Goal: Task Accomplishment & Management: Use online tool/utility

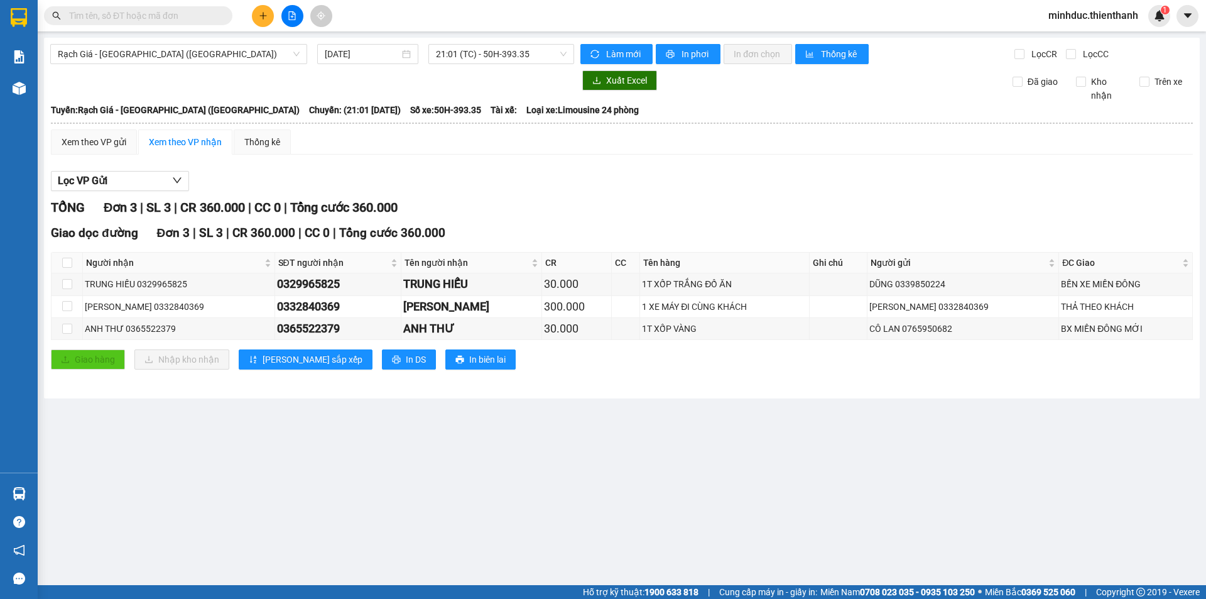
click at [182, 67] on div "Rạch Giá - [GEOGRAPHIC_DATA] ([GEOGRAPHIC_DATA]) [DATE] 21:01 (TC) - 50H-393.35…" at bounding box center [622, 218] width 1156 height 361
click at [190, 60] on span "Rạch Giá - [GEOGRAPHIC_DATA] ([GEOGRAPHIC_DATA])" at bounding box center [179, 54] width 242 height 19
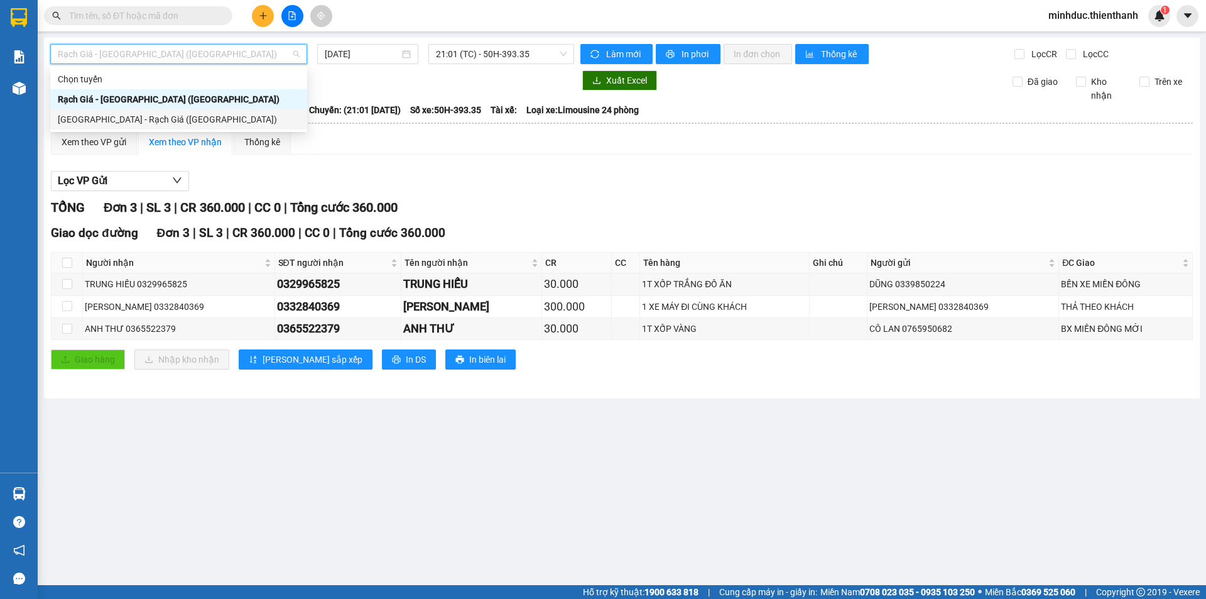
click at [157, 120] on div "[GEOGRAPHIC_DATA] - Rạch Giá ([GEOGRAPHIC_DATA])" at bounding box center [179, 119] width 242 height 14
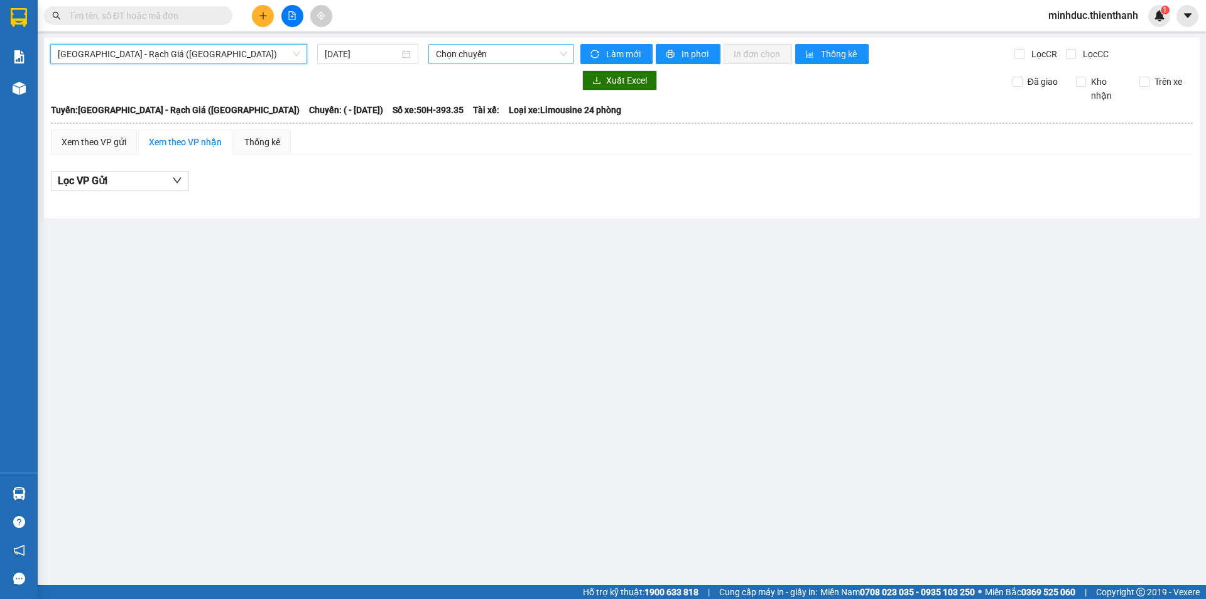
click at [502, 56] on span "Chọn chuyến" at bounding box center [501, 54] width 131 height 19
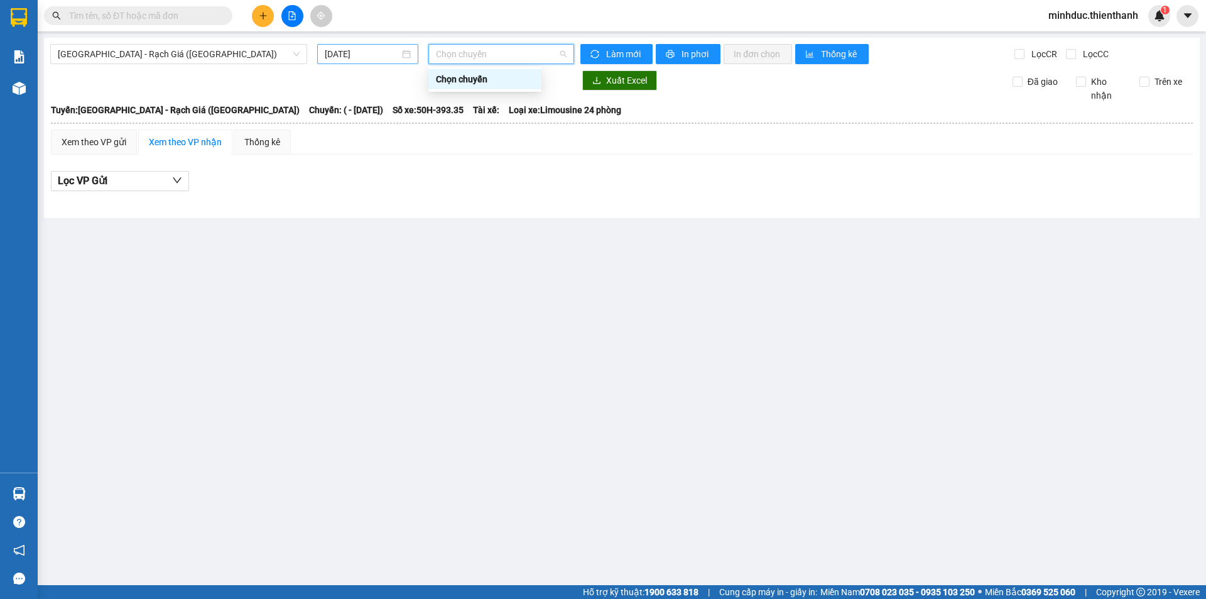
click at [359, 54] on input "[DATE]" at bounding box center [362, 54] width 75 height 14
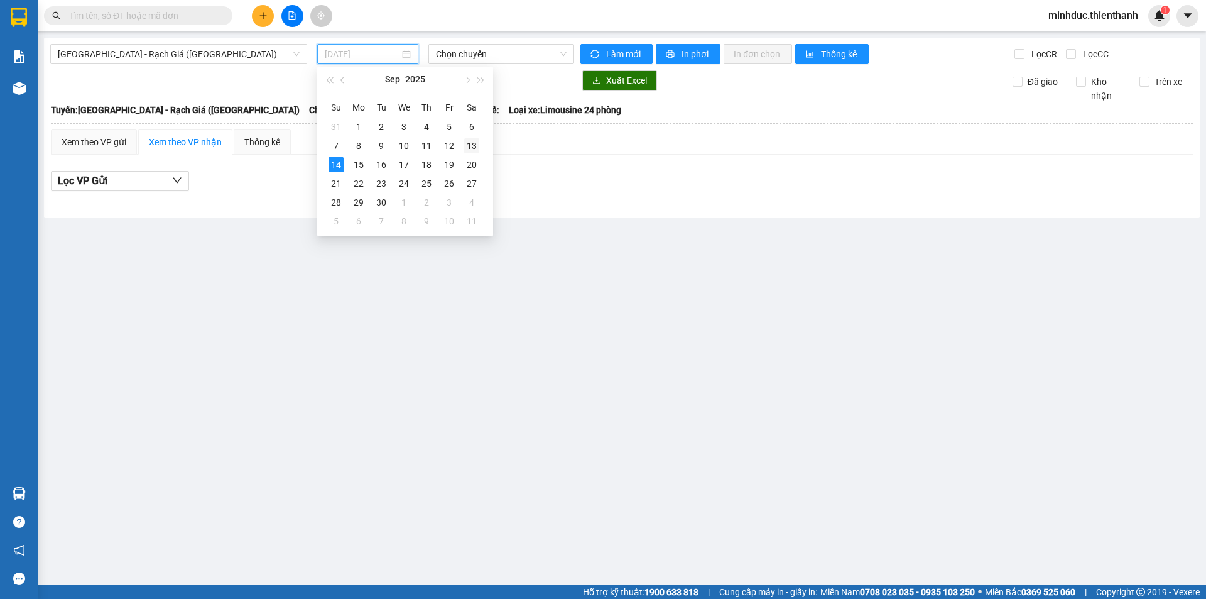
click at [474, 142] on div "13" at bounding box center [471, 145] width 15 height 15
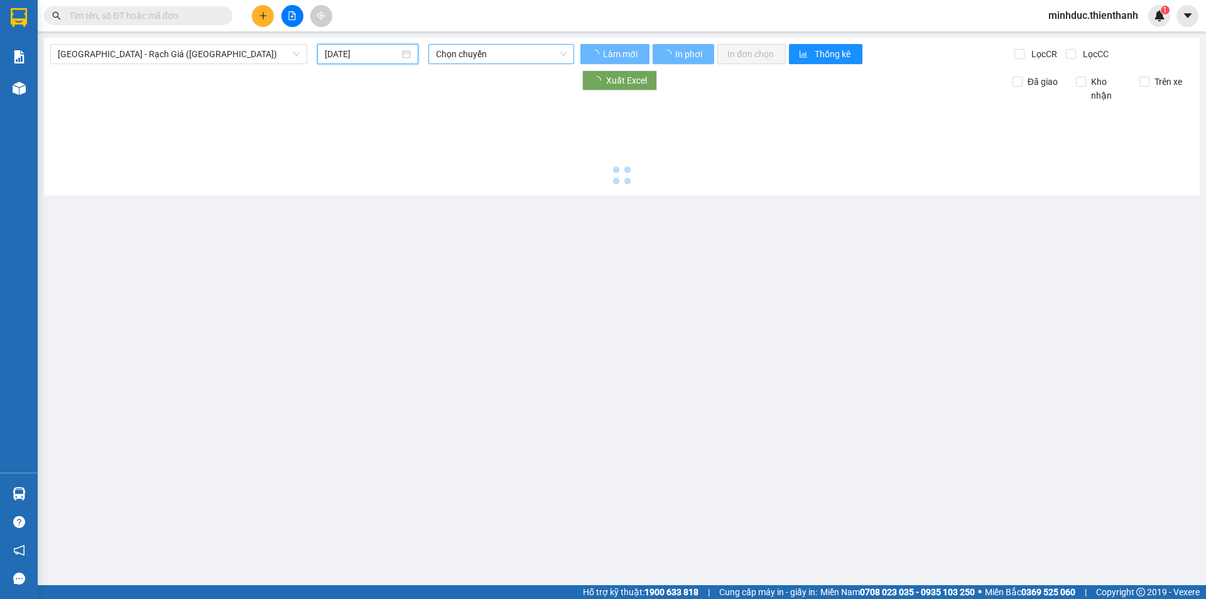
click at [503, 54] on span "Chọn chuyến" at bounding box center [501, 54] width 131 height 19
type input "[DATE]"
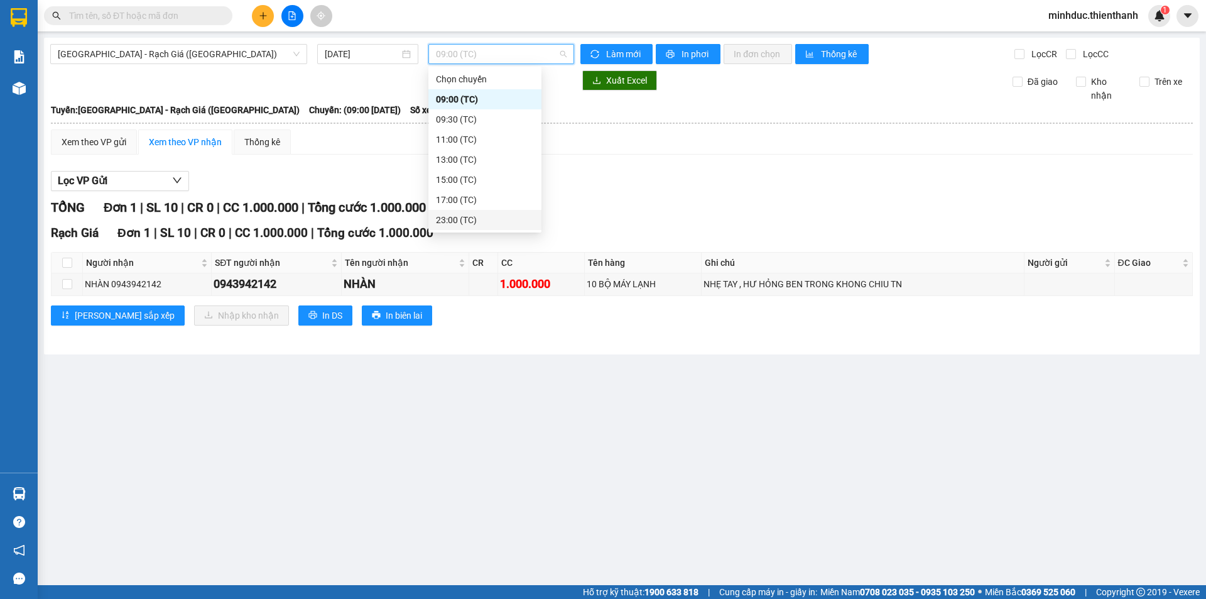
click at [469, 224] on div "23:00 (TC)" at bounding box center [485, 220] width 98 height 14
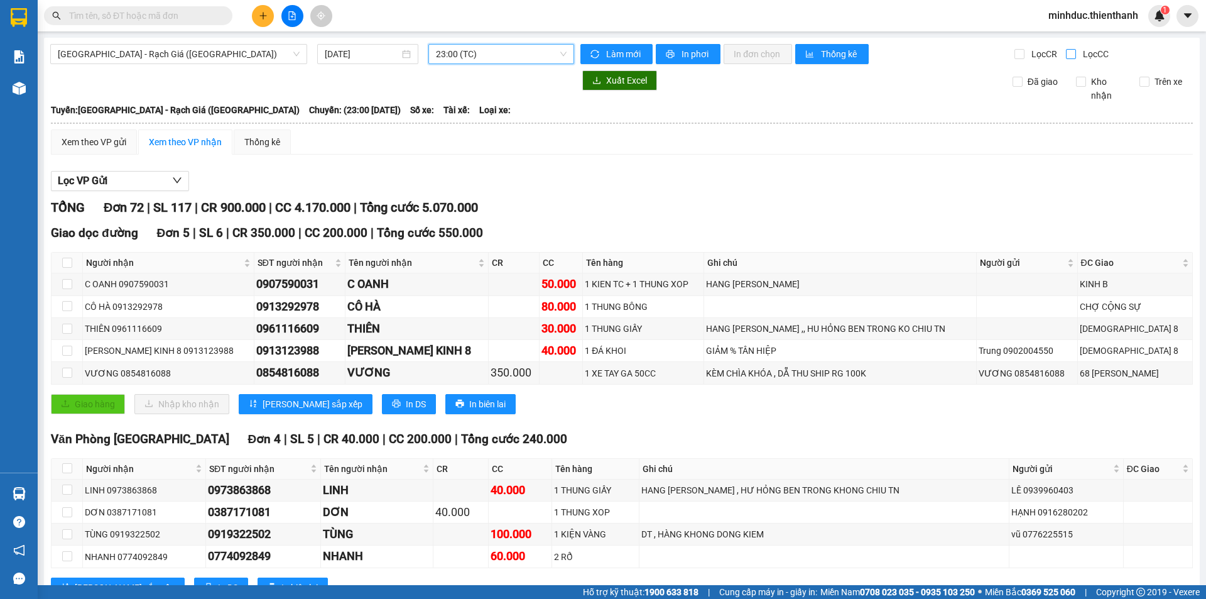
click at [1066, 55] on input "Lọc CC" at bounding box center [1072, 54] width 12 height 10
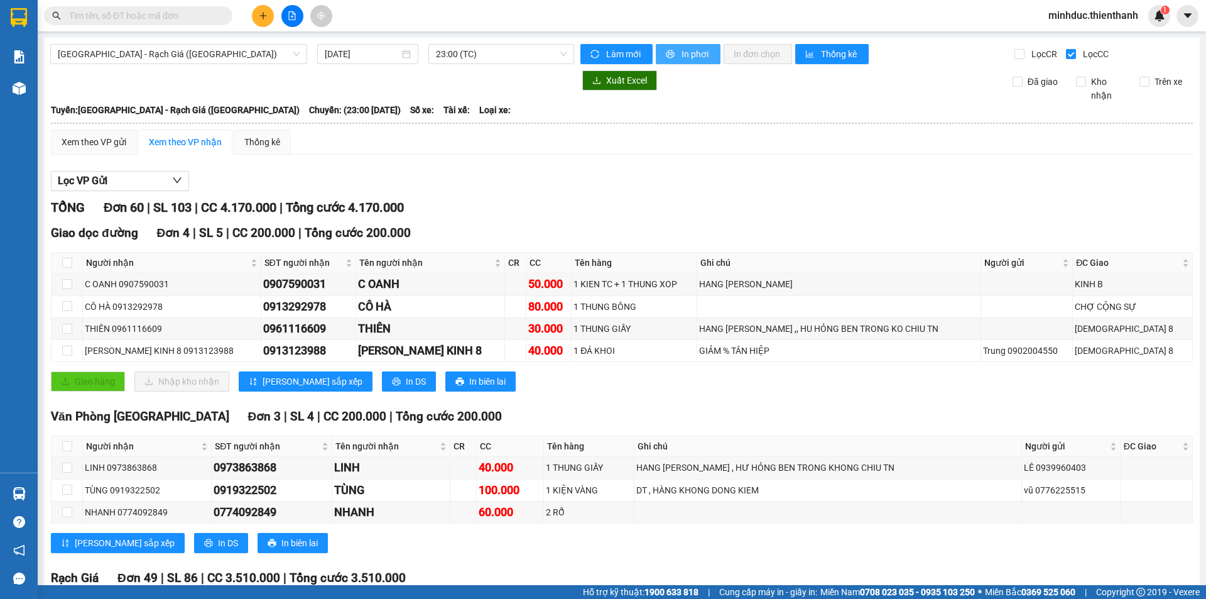
click at [685, 57] on span "In phơi" at bounding box center [696, 54] width 29 height 14
drag, startPoint x: 1063, startPoint y: 57, endPoint x: 1044, endPoint y: 60, distance: 19.7
click at [1066, 57] on input "Lọc CC" at bounding box center [1072, 54] width 12 height 10
checkbox input "false"
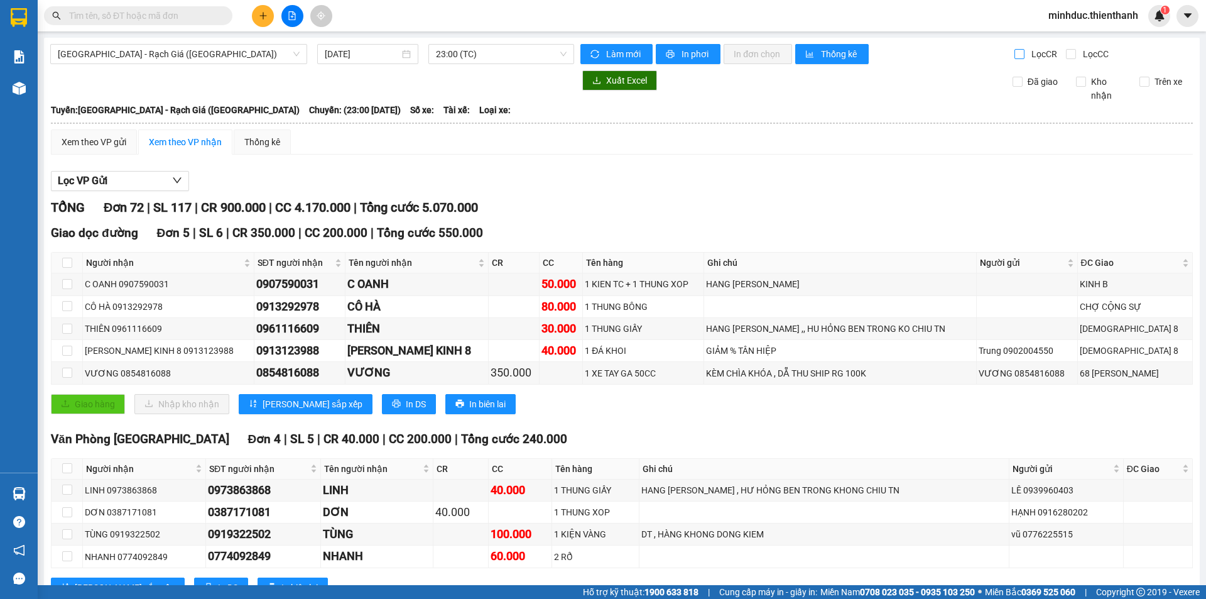
click at [1015, 57] on input "Lọc CR" at bounding box center [1021, 54] width 12 height 10
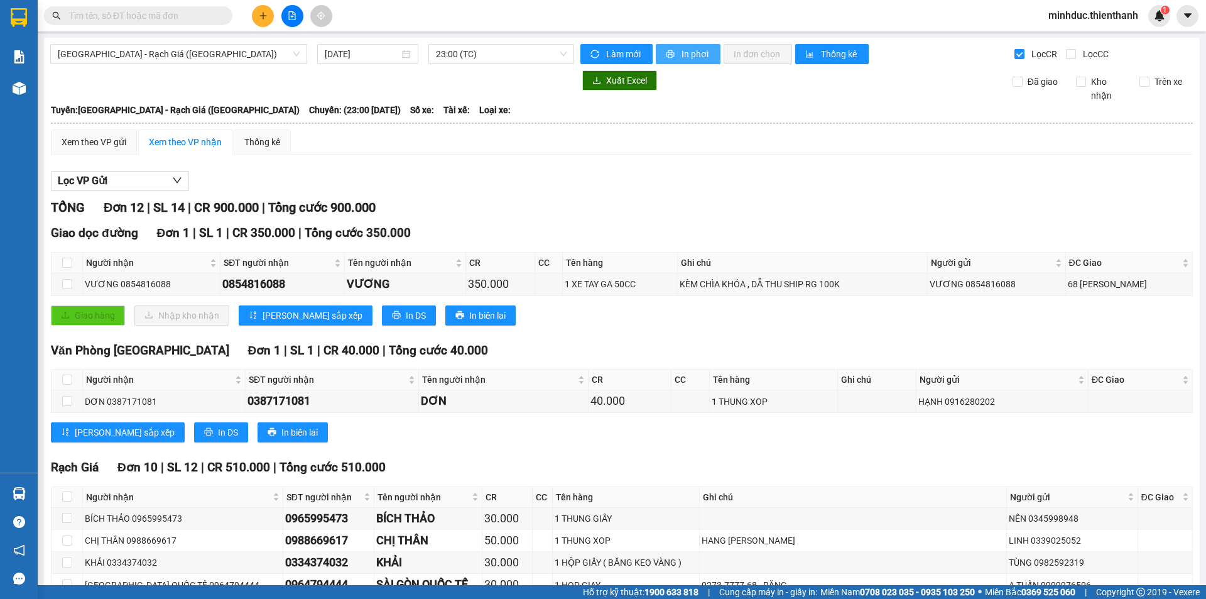
click at [694, 60] on span "In phơi" at bounding box center [696, 54] width 29 height 14
click at [467, 55] on span "23:00 (TC)" at bounding box center [501, 54] width 131 height 19
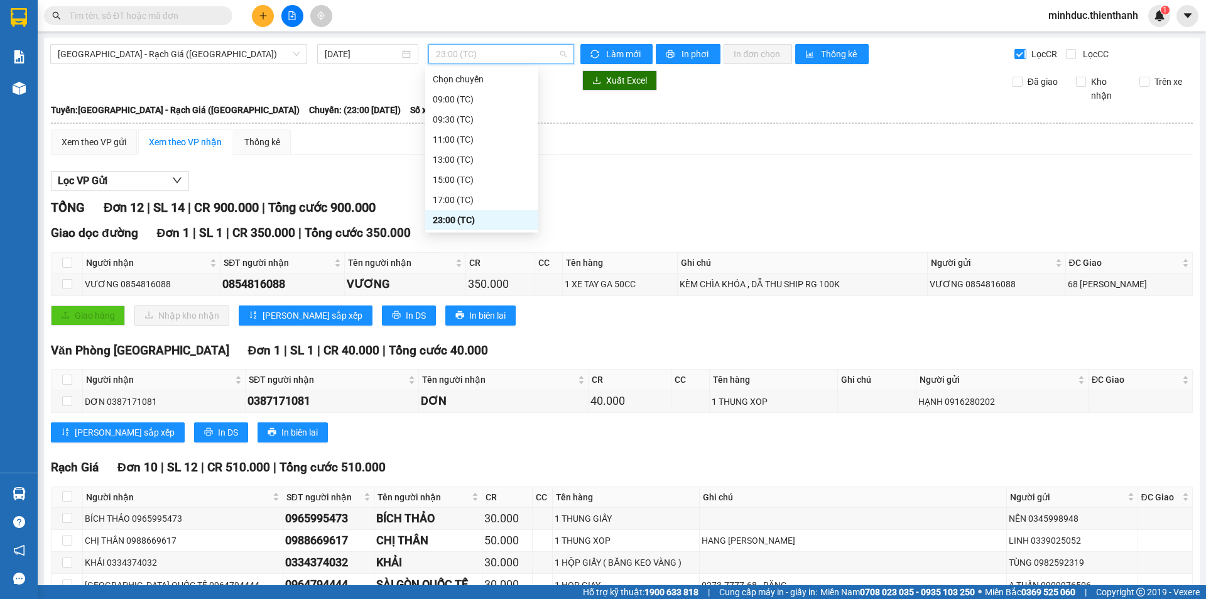
click at [1019, 57] on input "Lọc CR" at bounding box center [1021, 54] width 12 height 10
checkbox input "false"
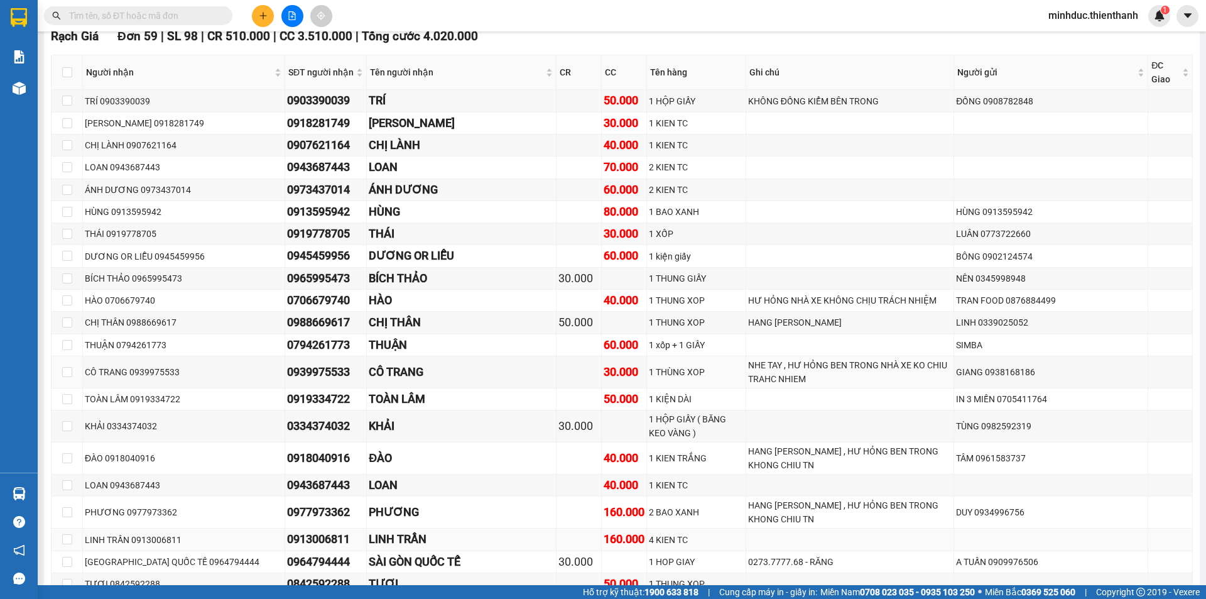
scroll to position [712, 0]
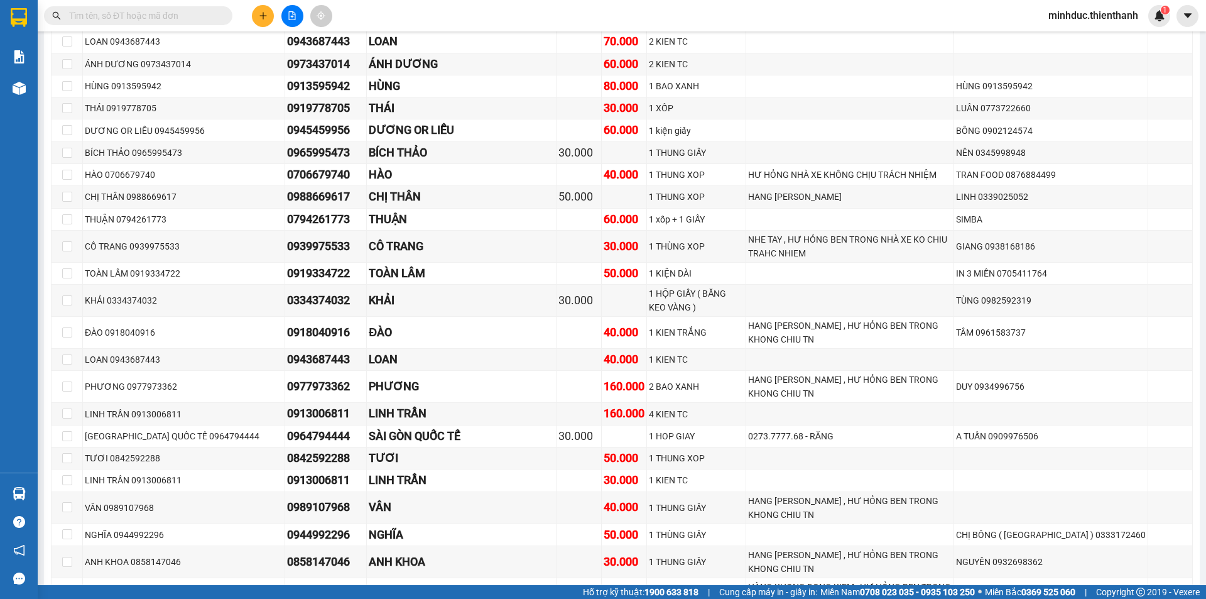
click at [170, 16] on input "text" at bounding box center [143, 16] width 148 height 14
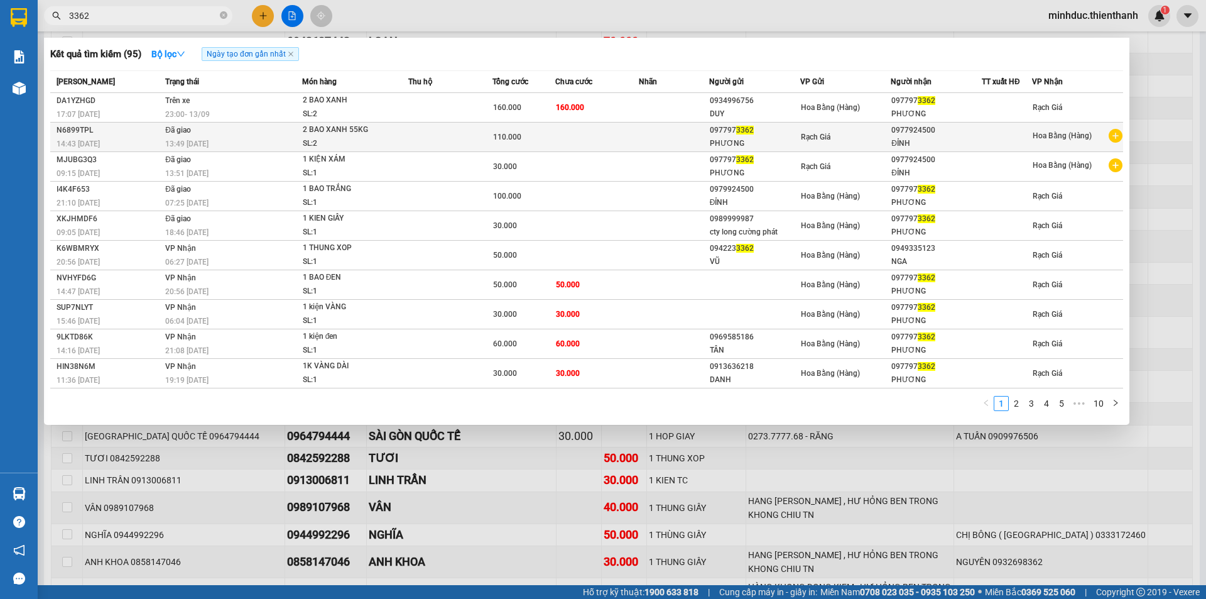
type input "3362"
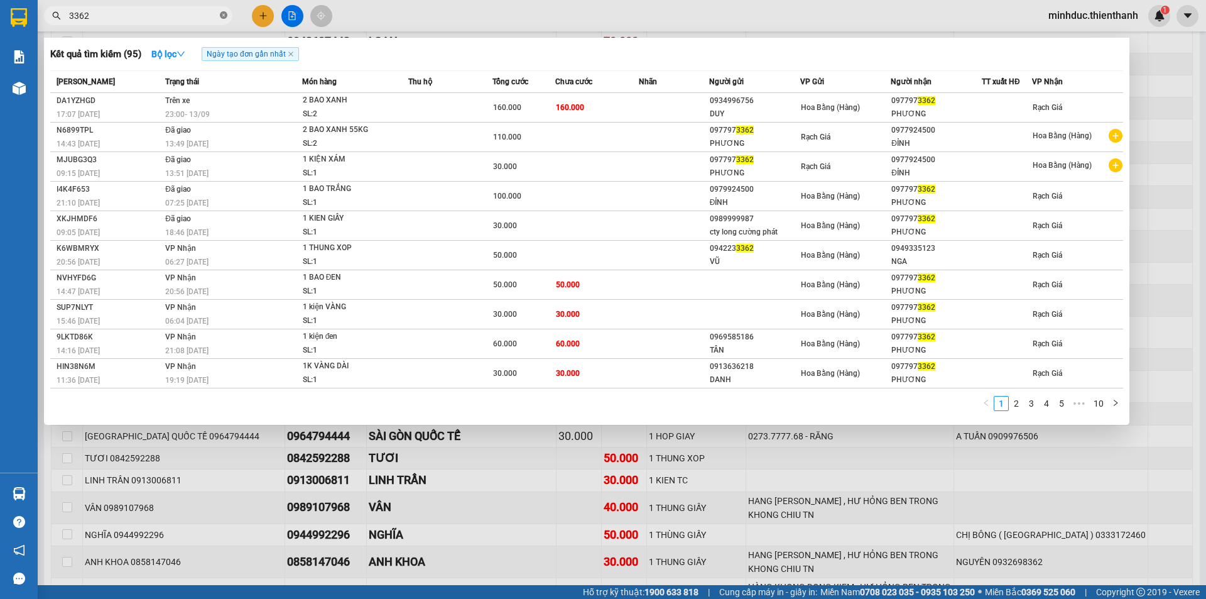
click at [222, 18] on icon "close-circle" at bounding box center [224, 15] width 8 height 8
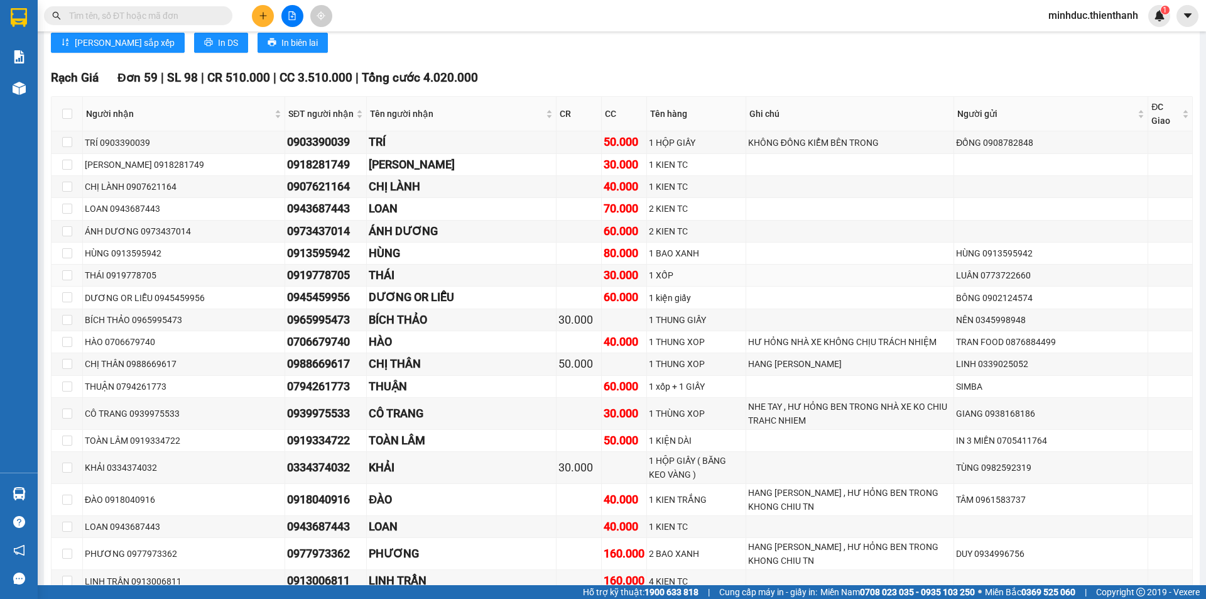
scroll to position [335, 0]
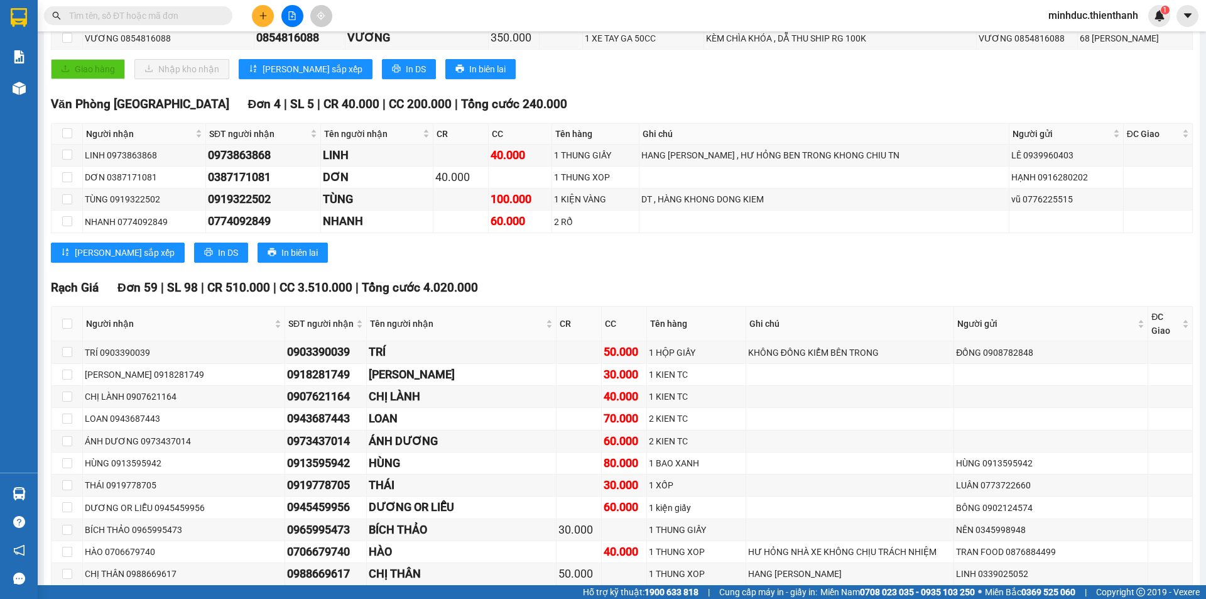
click at [118, 16] on input "text" at bounding box center [143, 16] width 148 height 14
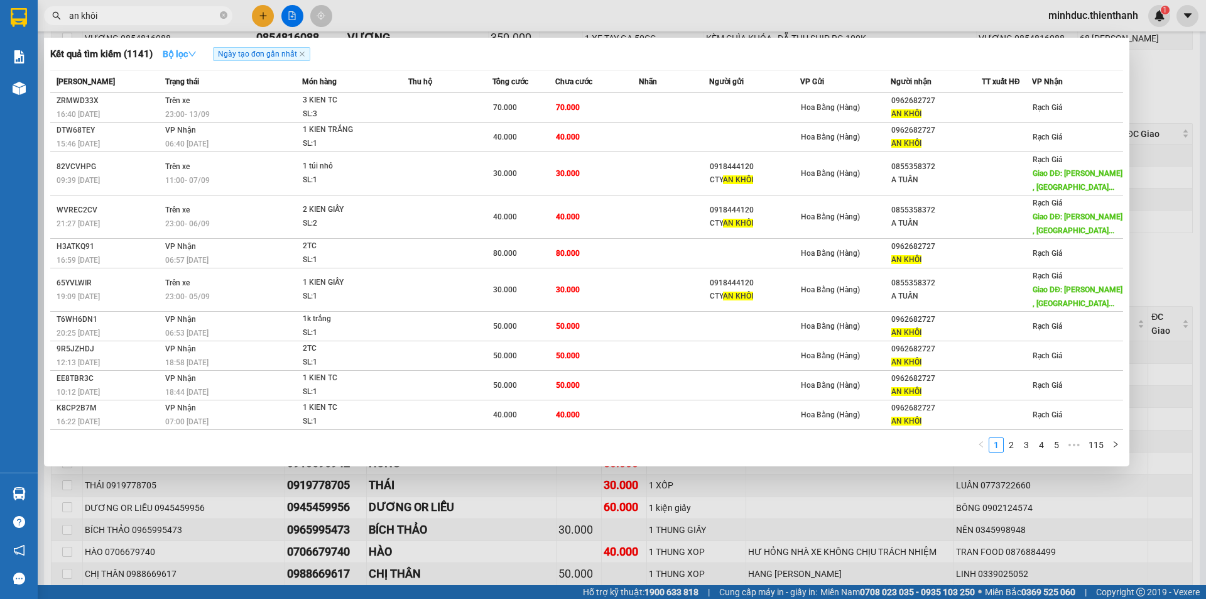
type input "an khôi"
